Goal: Task Accomplishment & Management: Complete application form

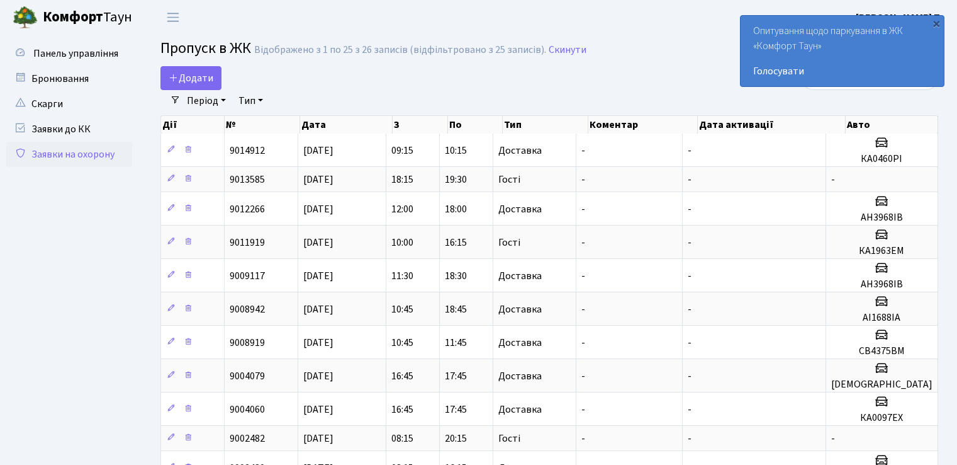
select select "25"
click at [208, 81] on span "Додати" at bounding box center [191, 78] width 45 height 14
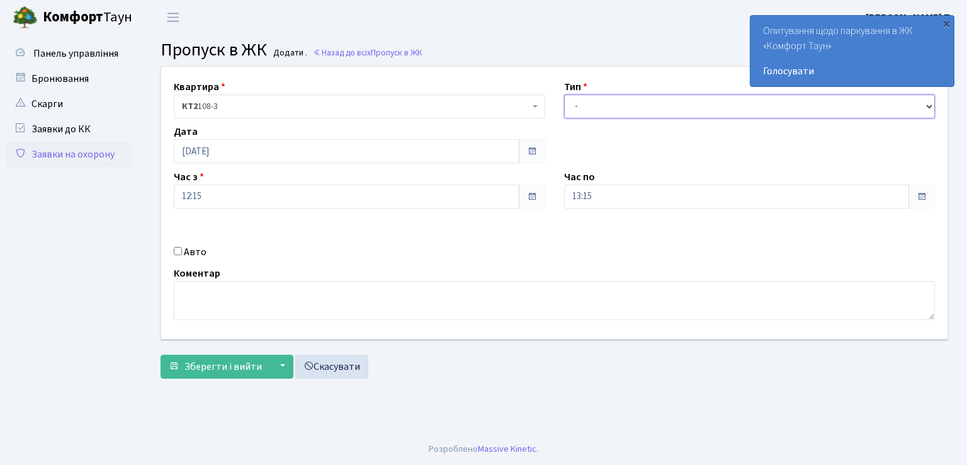
click at [587, 111] on select "- Доставка Таксі Гості Сервіс" at bounding box center [749, 106] width 371 height 24
select select "1"
click at [564, 94] on select "- Доставка Таксі Гості Сервіс" at bounding box center [749, 106] width 371 height 24
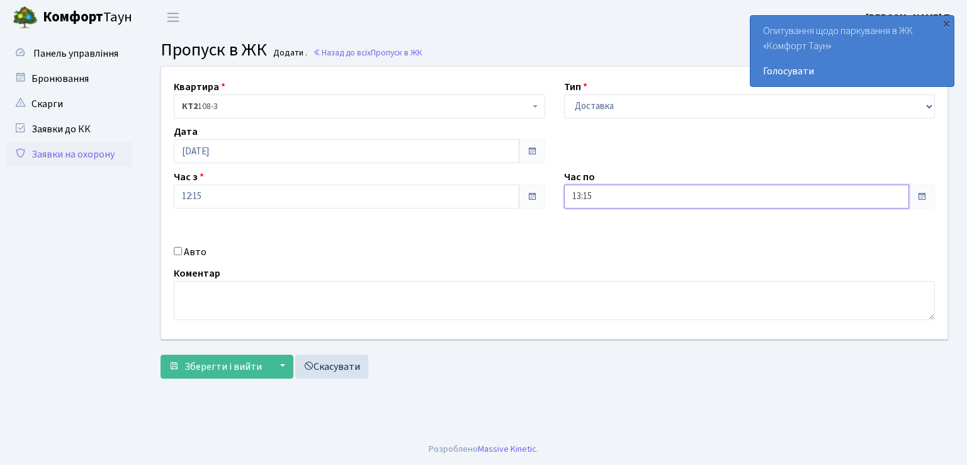
click at [612, 201] on input "13:15" at bounding box center [737, 196] width 346 height 24
click at [598, 236] on icon at bounding box center [599, 240] width 34 height 34
click at [602, 234] on icon at bounding box center [599, 240] width 34 height 34
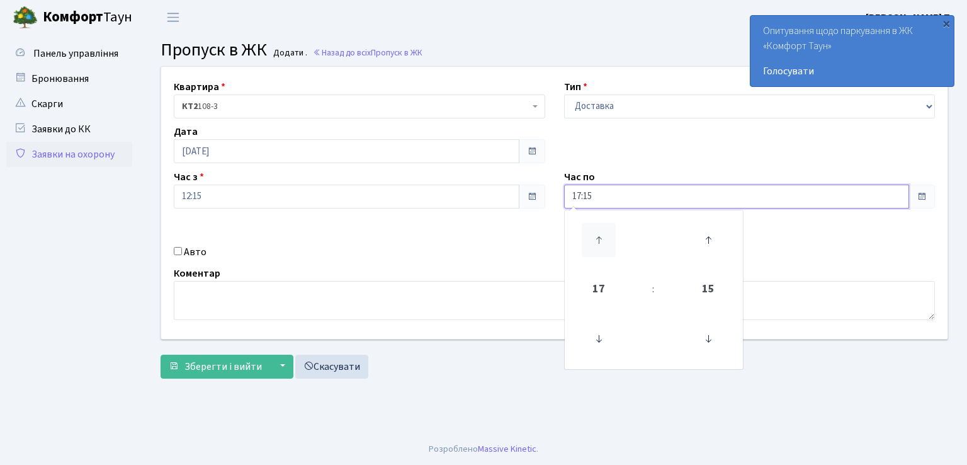
click at [602, 234] on icon at bounding box center [599, 240] width 34 height 34
type input "19:15"
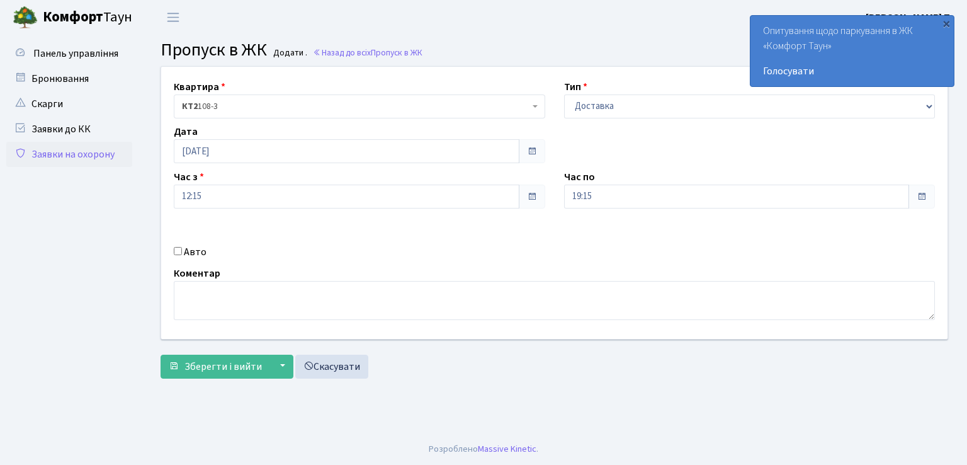
click at [176, 254] on input "Авто" at bounding box center [178, 251] width 8 height 8
checkbox input "true"
click at [627, 242] on input "text" at bounding box center [749, 241] width 371 height 24
type input "АІ1688ІА"
click at [222, 367] on span "Зберегти і вийти" at bounding box center [222, 366] width 77 height 14
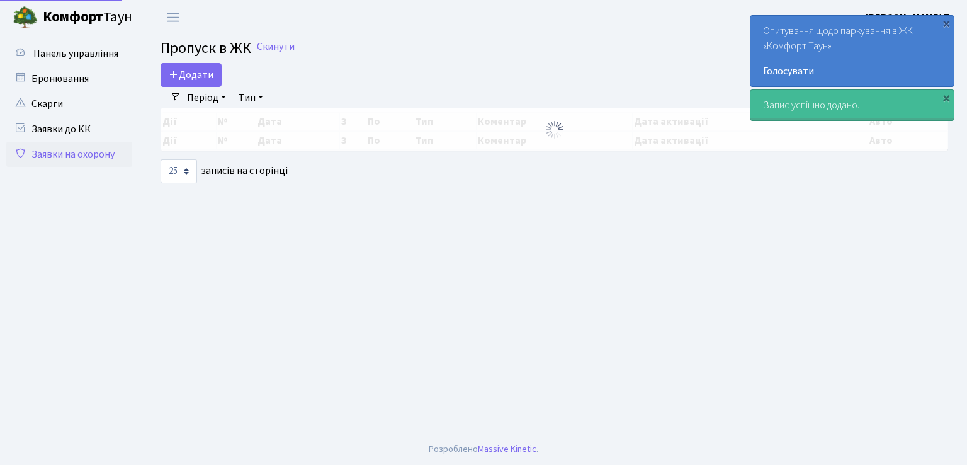
select select "25"
